Goal: Transaction & Acquisition: Purchase product/service

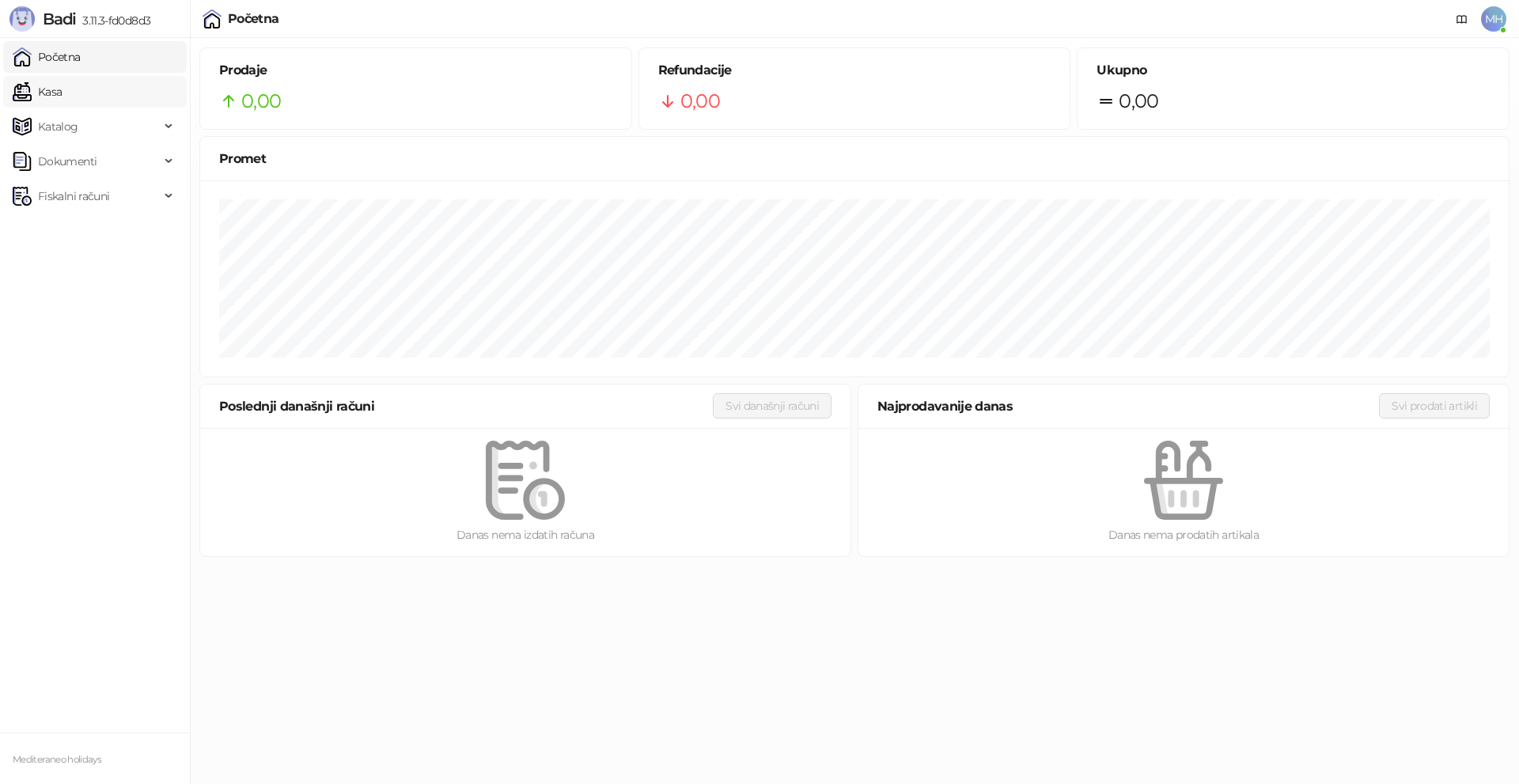
click at [54, 100] on link "Kasa" at bounding box center [37, 92] width 49 height 32
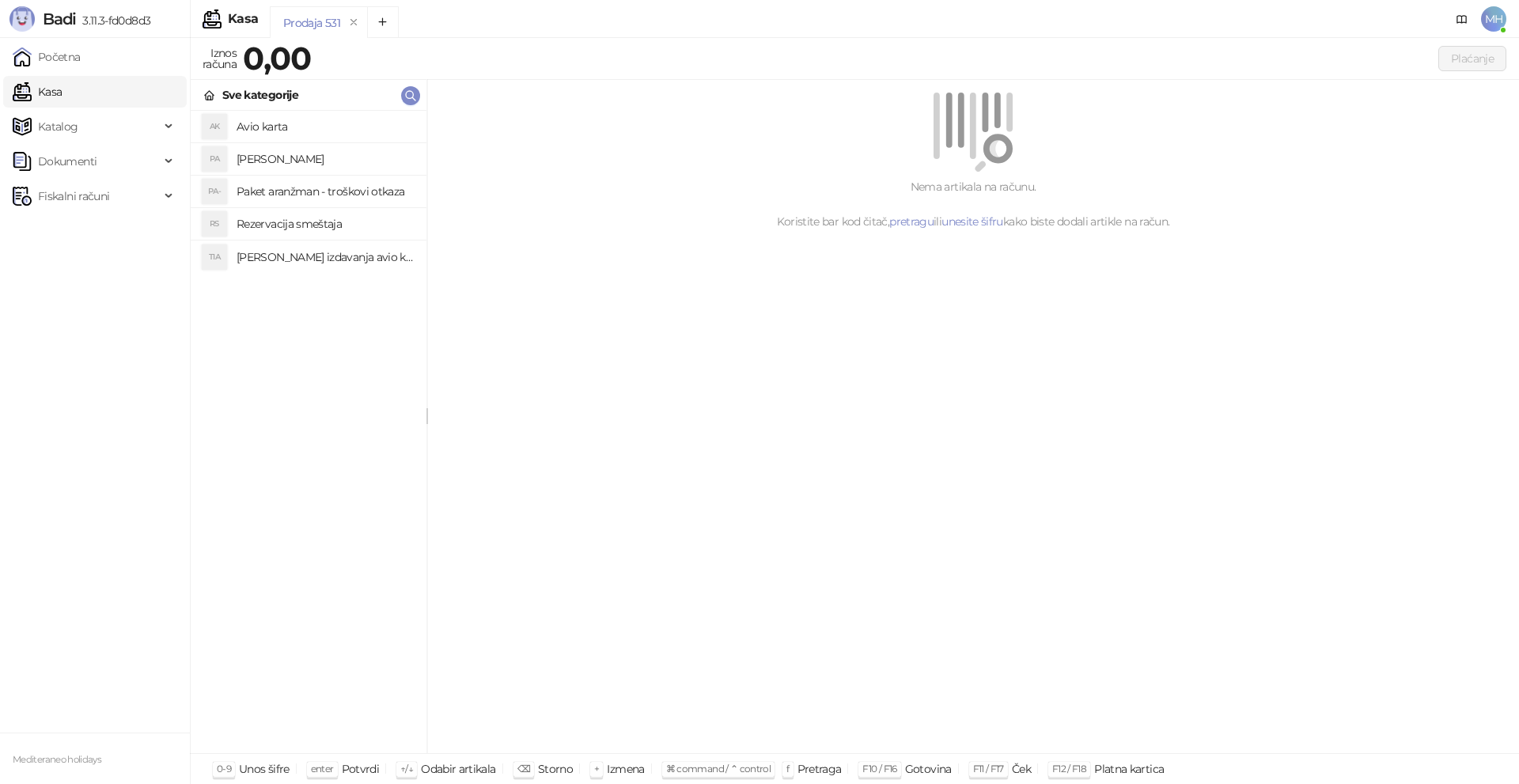
click at [294, 161] on h4 "[PERSON_NAME]" at bounding box center [325, 159] width 177 height 25
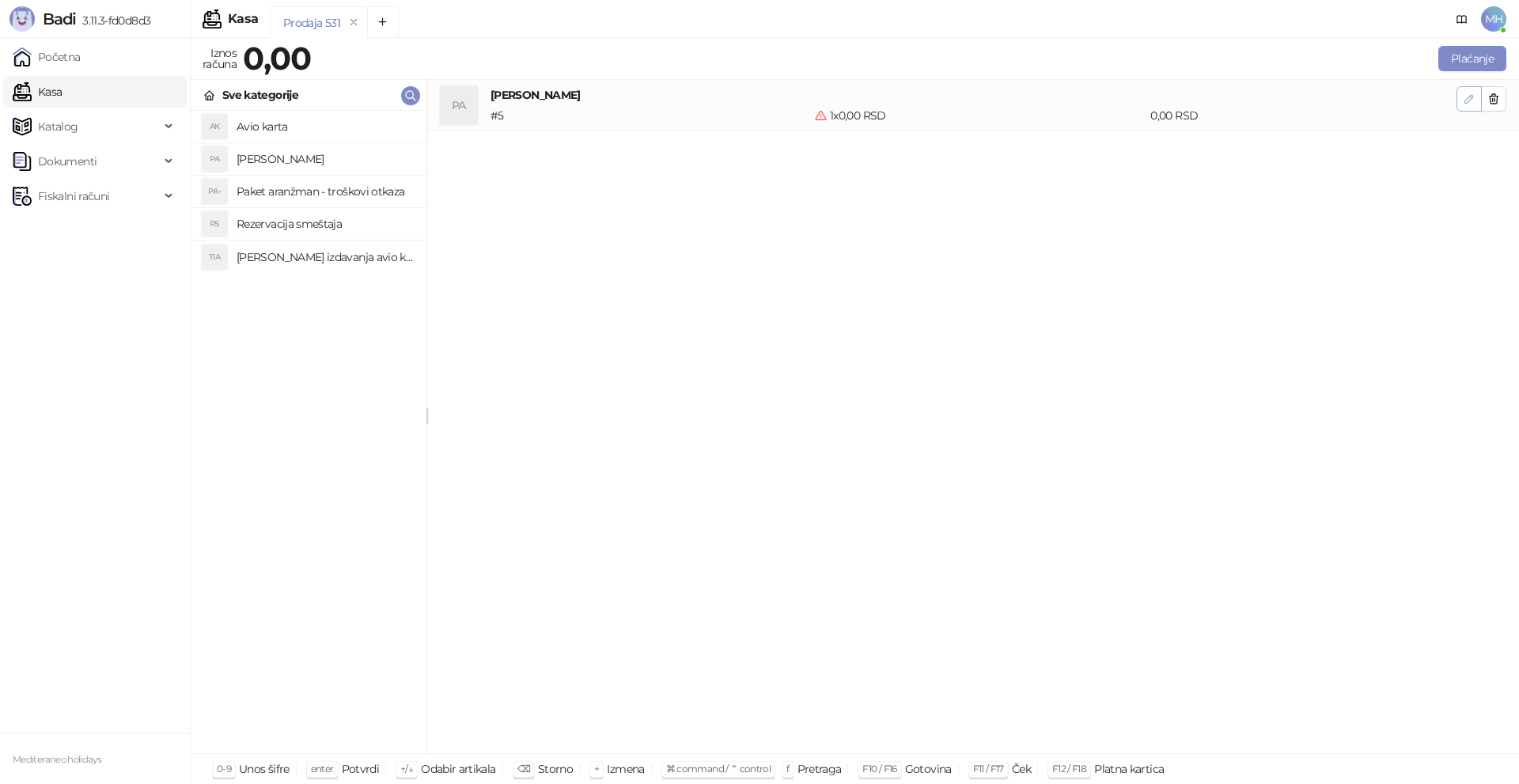
click at [1463, 100] on icon "button" at bounding box center [1469, 99] width 13 height 13
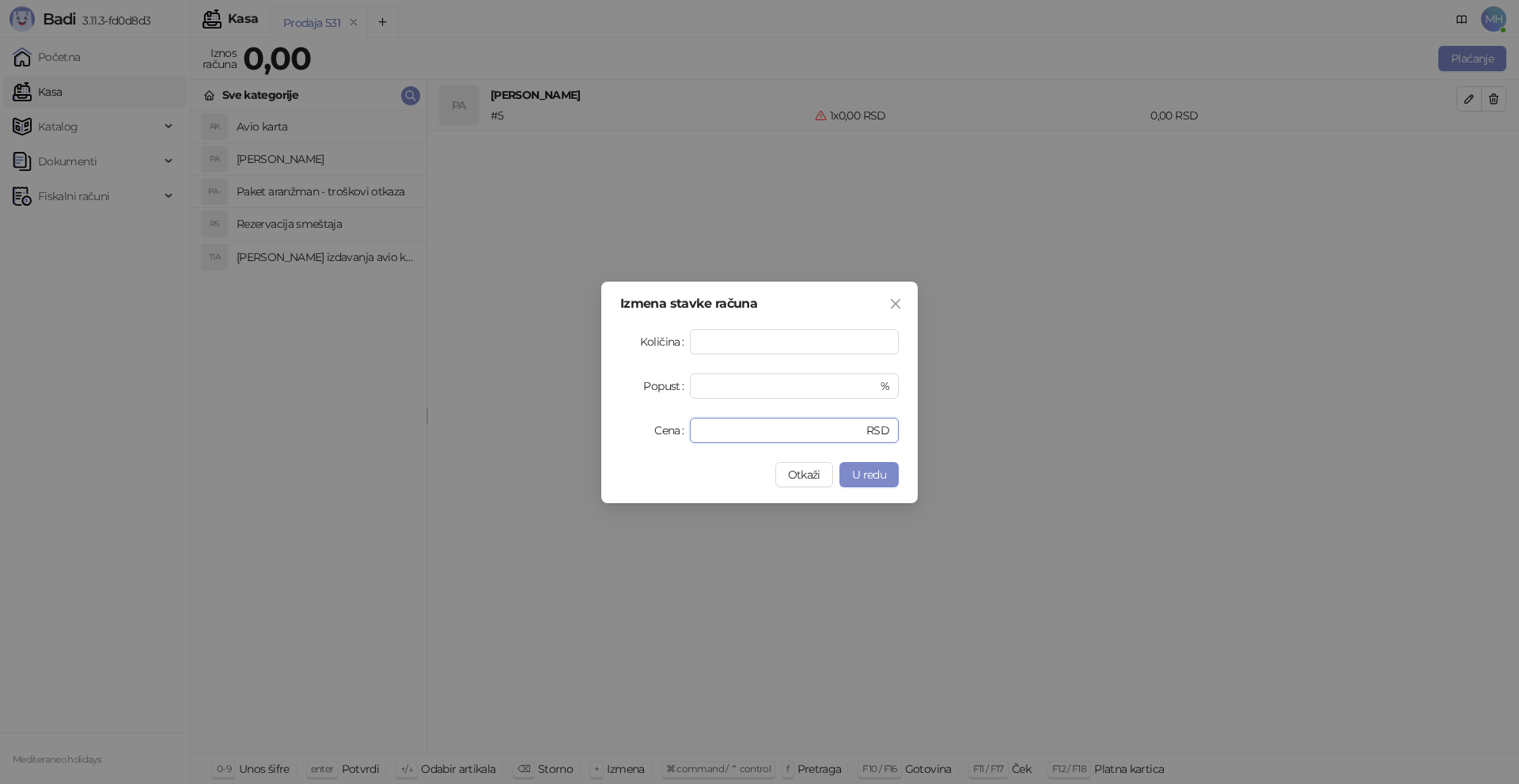
drag, startPoint x: 723, startPoint y: 436, endPoint x: 677, endPoint y: 431, distance: 46.3
click at [671, 436] on div "Cena * RSD" at bounding box center [760, 430] width 279 height 25
type input "******"
click at [877, 479] on span "U redu" at bounding box center [868, 475] width 34 height 15
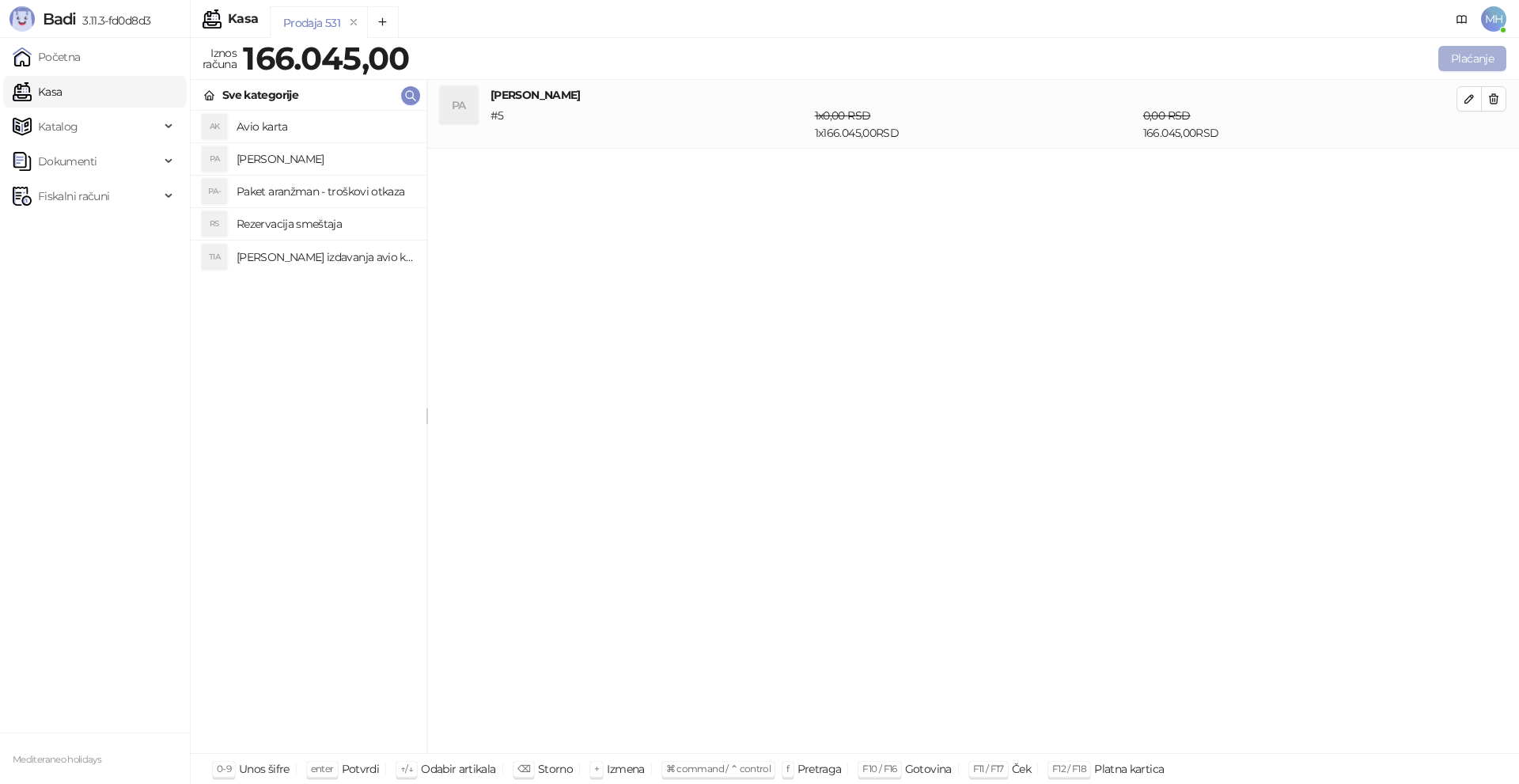
click at [1455, 59] on button "Plaćanje" at bounding box center [1472, 59] width 68 height 25
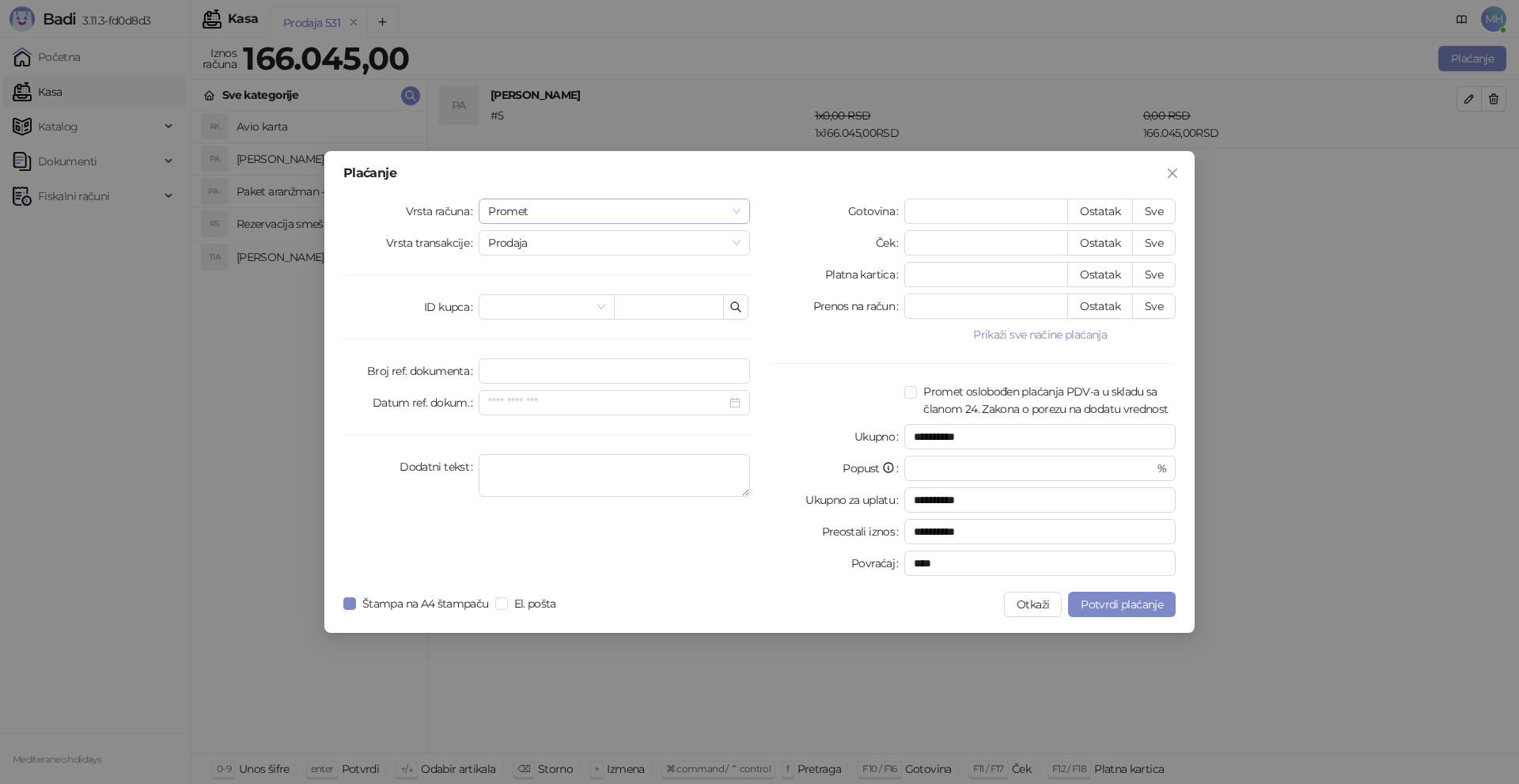
click at [504, 218] on span "Promet" at bounding box center [614, 211] width 252 height 24
click at [495, 325] on div "Avans" at bounding box center [614, 318] width 246 height 17
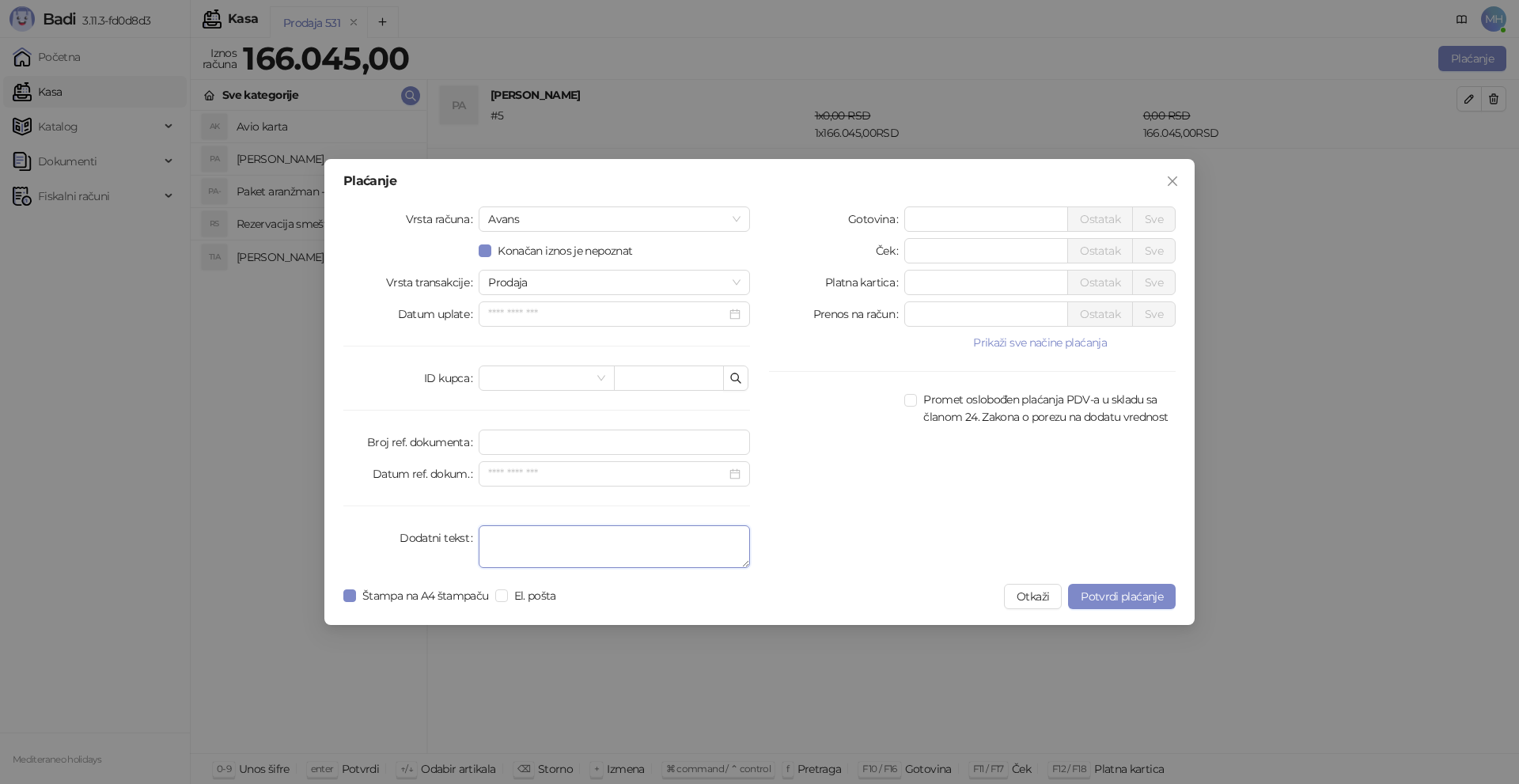
click at [504, 545] on textarea "Dodatni tekst" at bounding box center [614, 546] width 271 height 43
type textarea "*********"
drag, startPoint x: 924, startPoint y: 279, endPoint x: 913, endPoint y: 281, distance: 11.2
click at [913, 281] on input "*" at bounding box center [986, 282] width 162 height 24
type input "******"
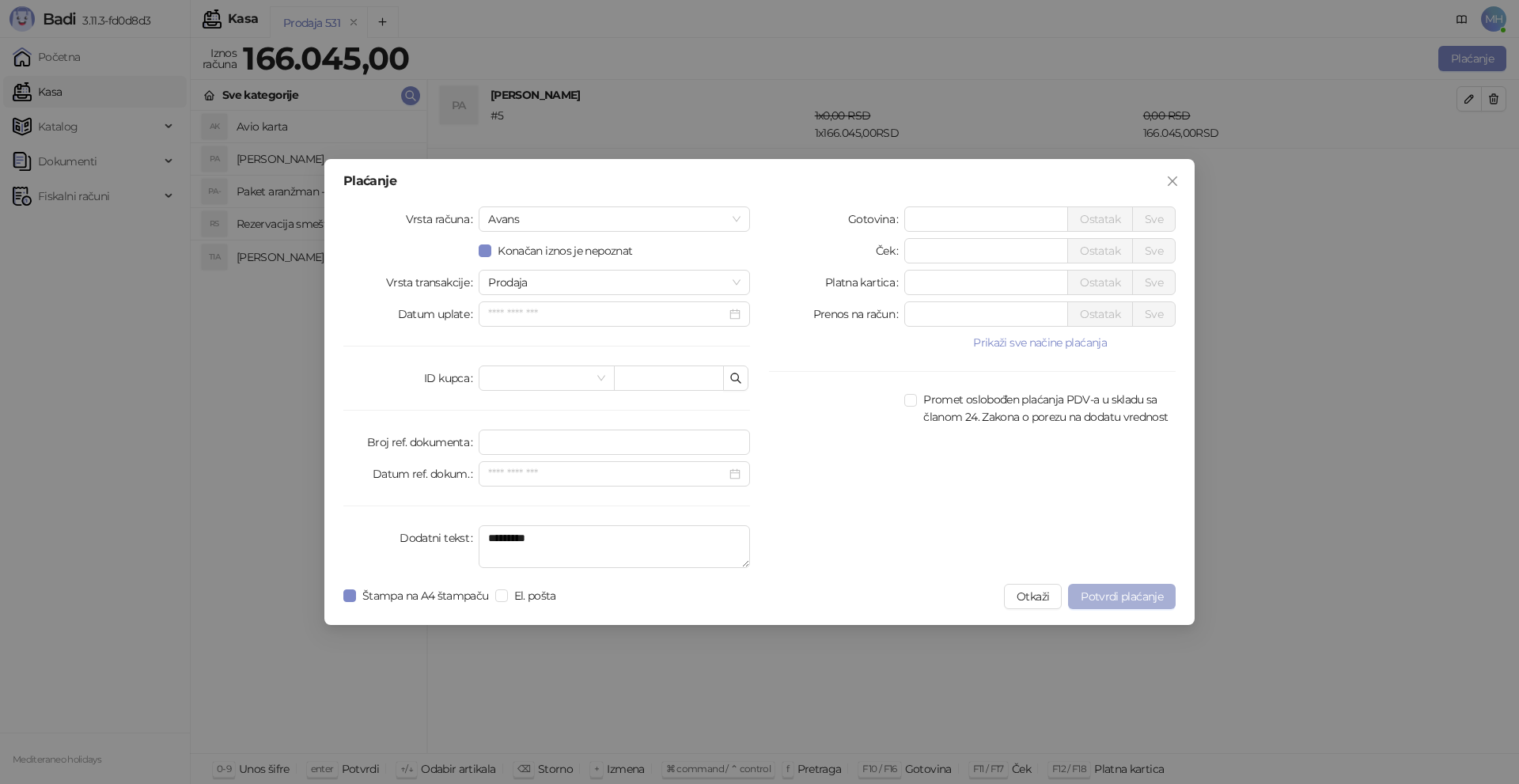
click at [1132, 600] on span "Potvrdi plaćanje" at bounding box center [1122, 597] width 83 height 15
